Goal: Check status: Check status

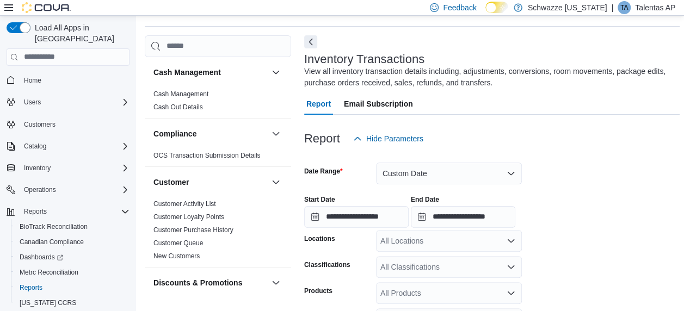
scroll to position [36, 0]
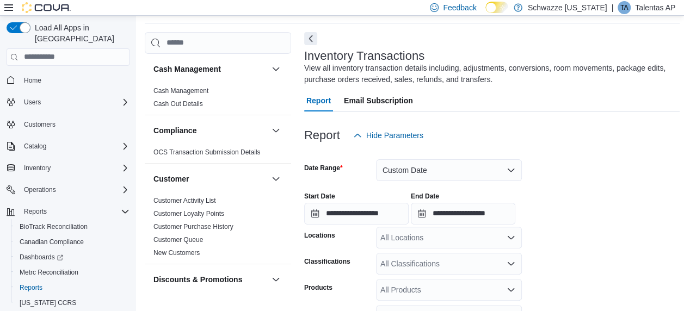
click at [583, 173] on form "**********" at bounding box center [492, 291] width 376 height 290
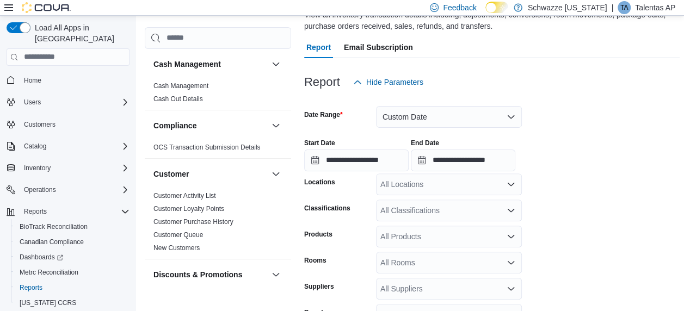
scroll to position [91, 0]
